Goal: Information Seeking & Learning: Learn about a topic

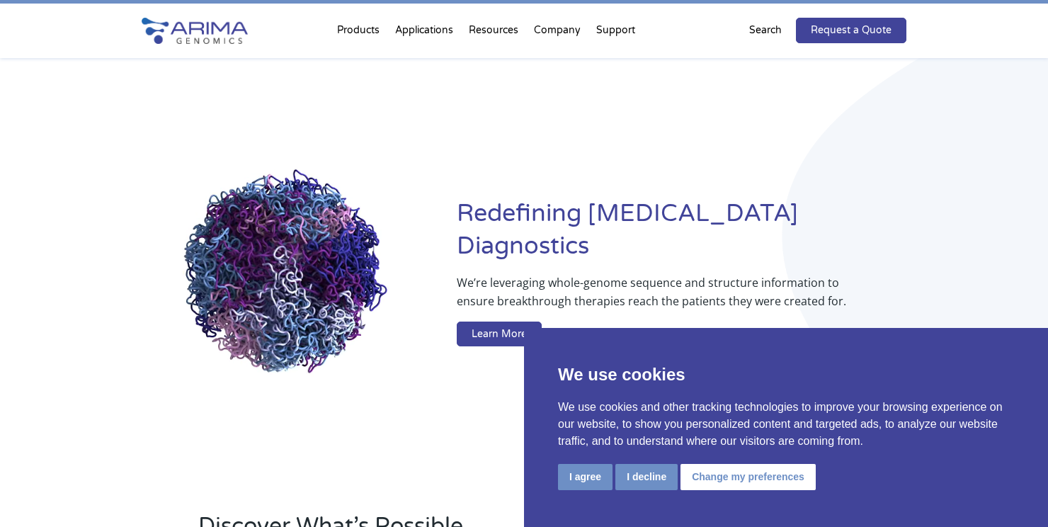
scroll to position [29, 0]
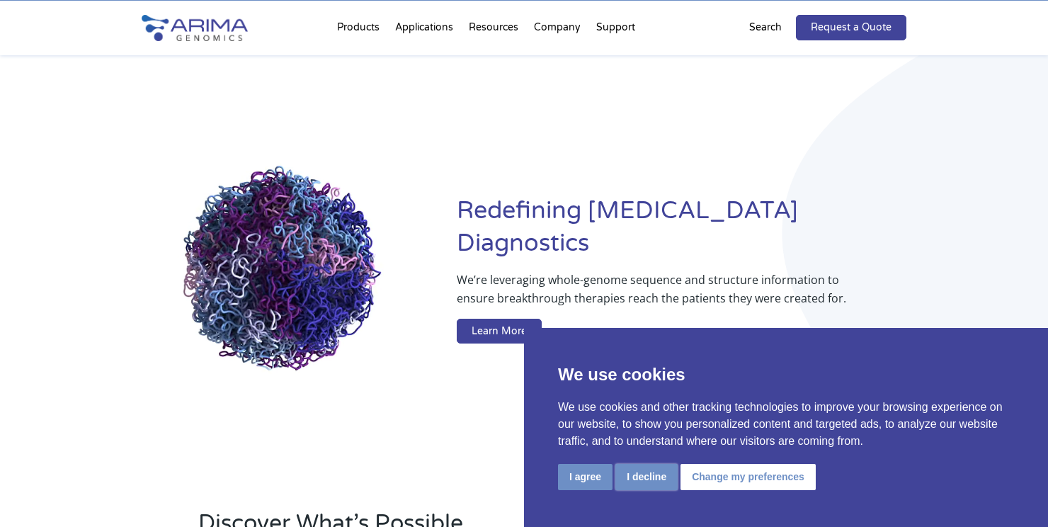
click at [641, 479] on button "I decline" at bounding box center [646, 477] width 62 height 26
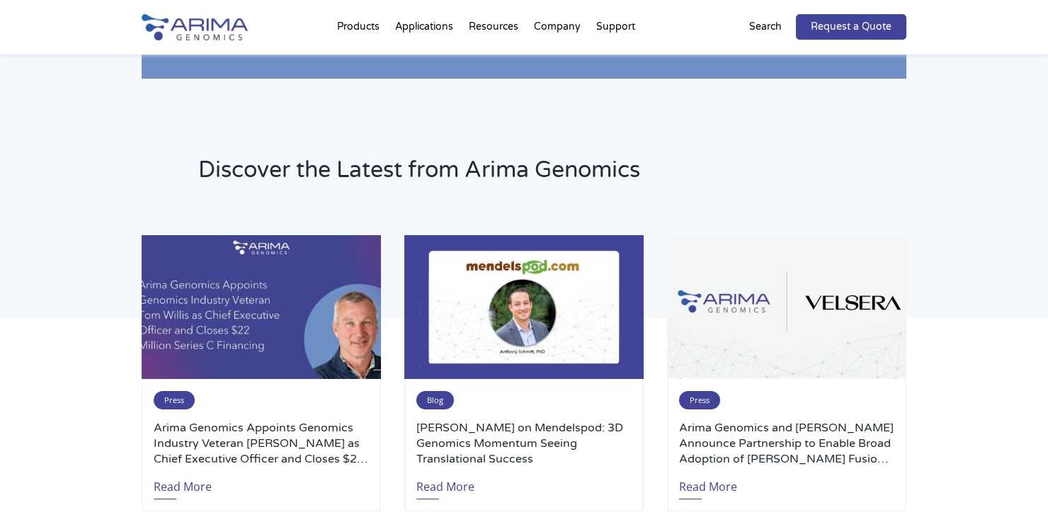
scroll to position [2915, 0]
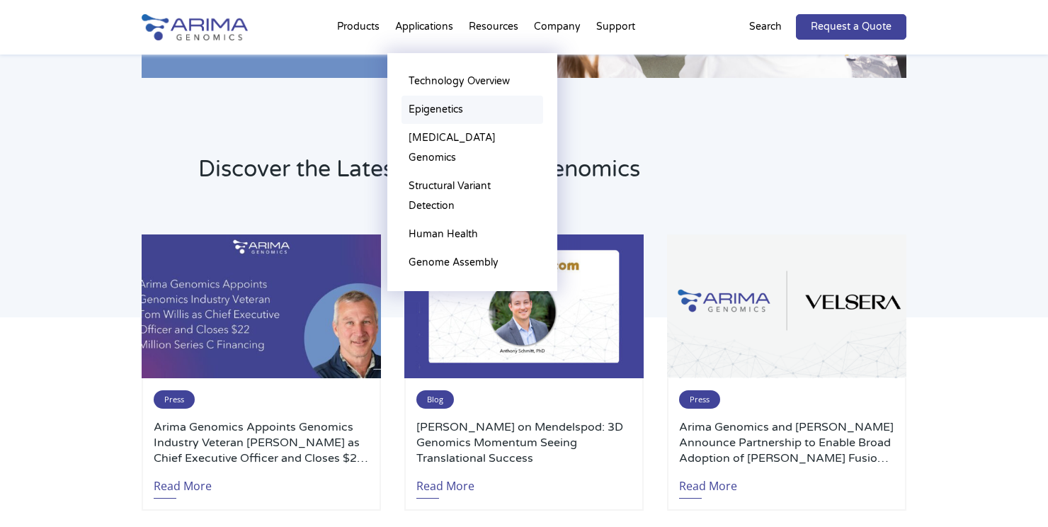
click at [426, 110] on link "Epigenetics" at bounding box center [473, 110] width 142 height 28
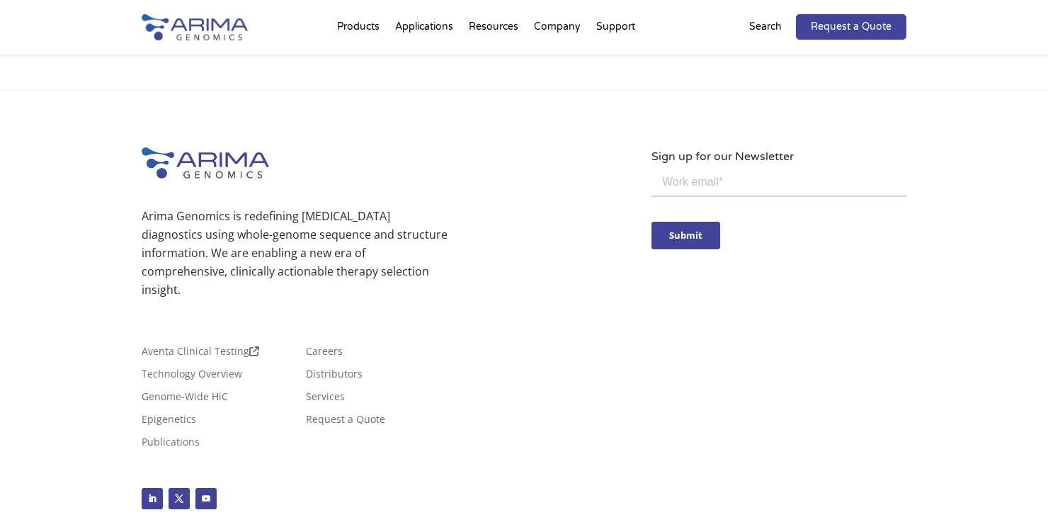
scroll to position [3007, 0]
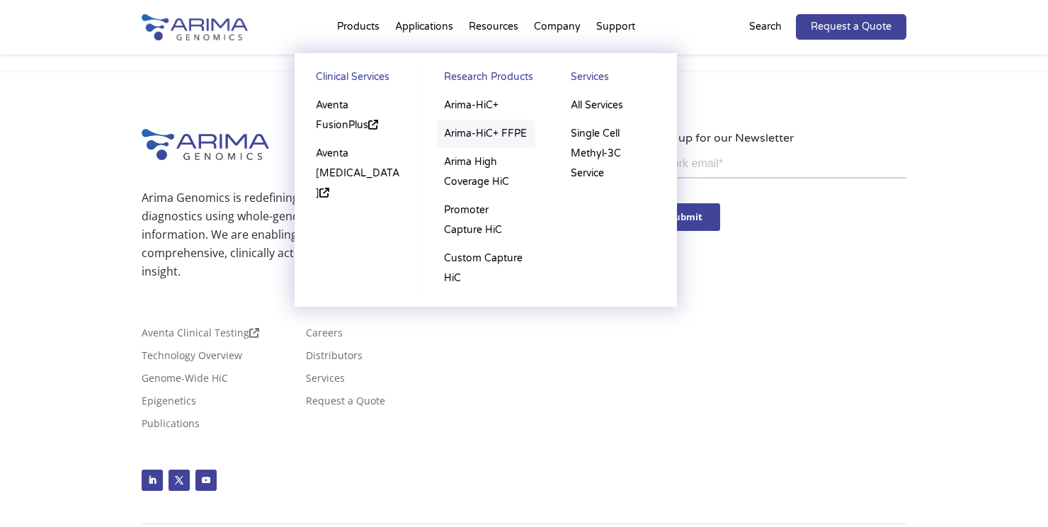
click at [483, 132] on link "Arima-HiC+ FFPE" at bounding box center [486, 134] width 98 height 28
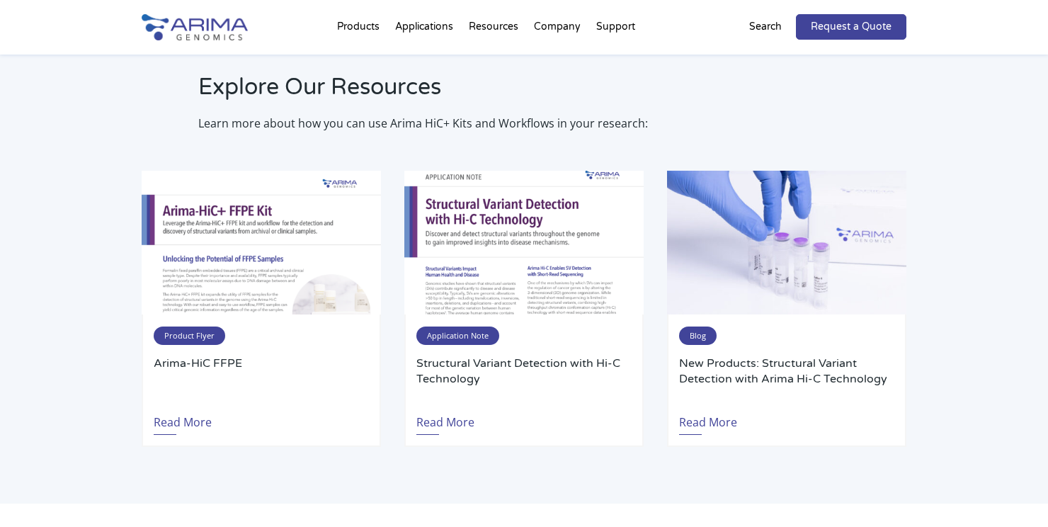
scroll to position [2674, 0]
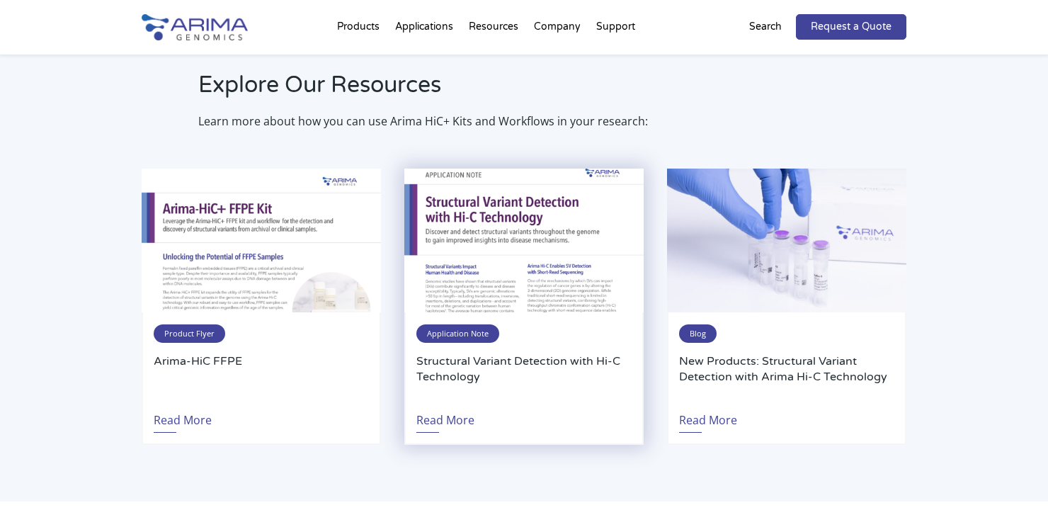
click at [457, 324] on span "Application Note" at bounding box center [457, 333] width 83 height 18
click at [444, 405] on link "Read More" at bounding box center [445, 416] width 58 height 33
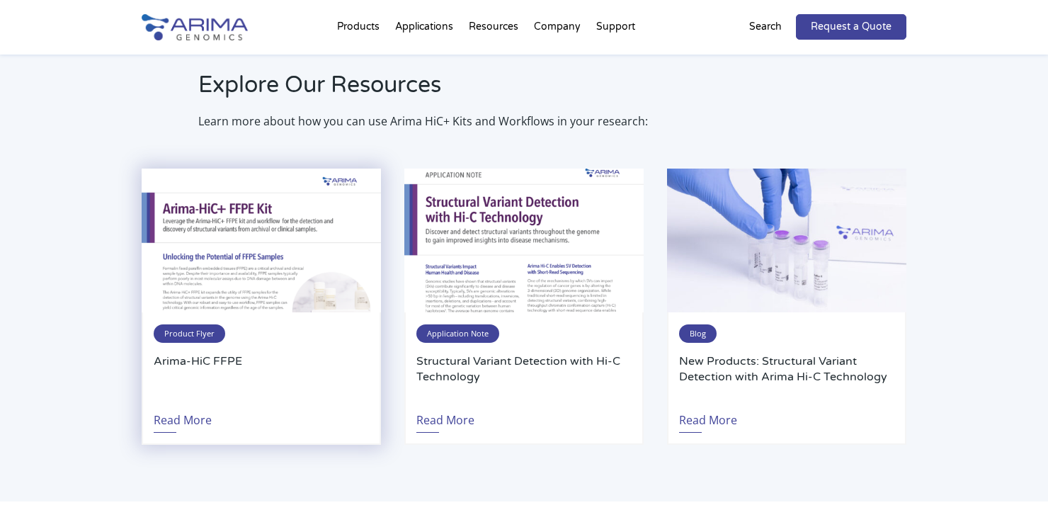
click at [182, 324] on span "Product Flyer" at bounding box center [190, 333] width 72 height 18
click at [200, 324] on span "Product Flyer" at bounding box center [190, 333] width 72 height 18
click at [180, 401] on link "Read More" at bounding box center [183, 416] width 58 height 33
